Goal: Information Seeking & Learning: Understand process/instructions

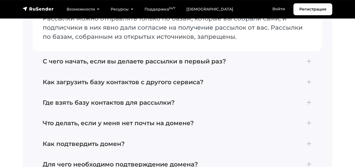
scroll to position [2248, 0]
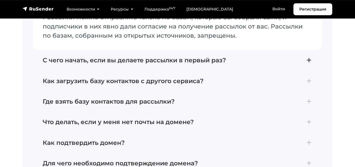
click at [128, 57] on h4 "С чего начать, если вы делаете рассылки в первый раз?" at bounding box center [178, 60] width 270 height 7
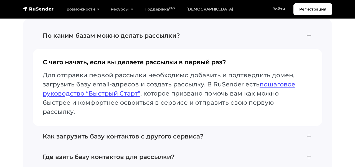
scroll to position [2210, 0]
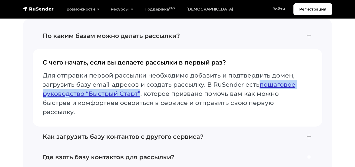
click at [125, 87] on link "пошаговое руководство “Быстрый Старт”" at bounding box center [169, 89] width 253 height 17
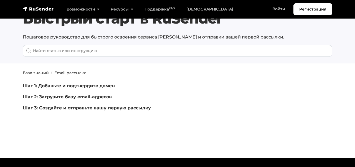
scroll to position [20, 0]
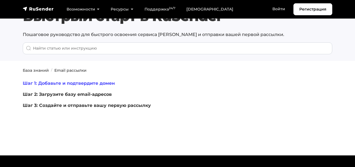
click at [113, 85] on link "Шаг 1: Добавьте и подтвердите домен" at bounding box center [69, 83] width 92 height 5
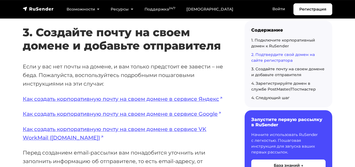
scroll to position [1068, 0]
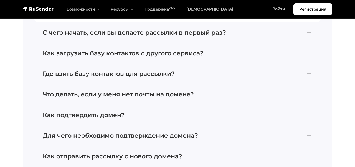
click at [129, 91] on h4 "Что делать, если у меня нет почты на домене?" at bounding box center [178, 94] width 270 height 7
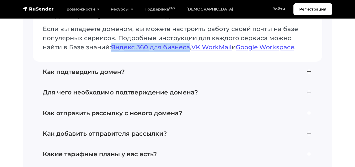
scroll to position [2326, 0]
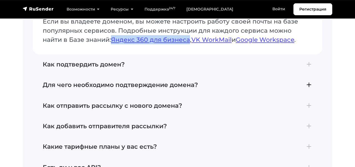
click at [147, 82] on h4 "Для чего необходимо подтверждение домена?" at bounding box center [178, 85] width 270 height 7
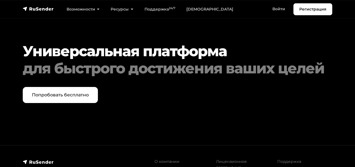
scroll to position [2796, 0]
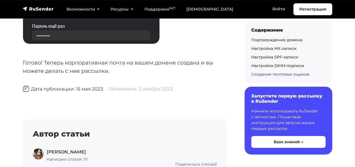
scroll to position [2245, 0]
